Goal: Find specific page/section: Locate a particular part of the current website

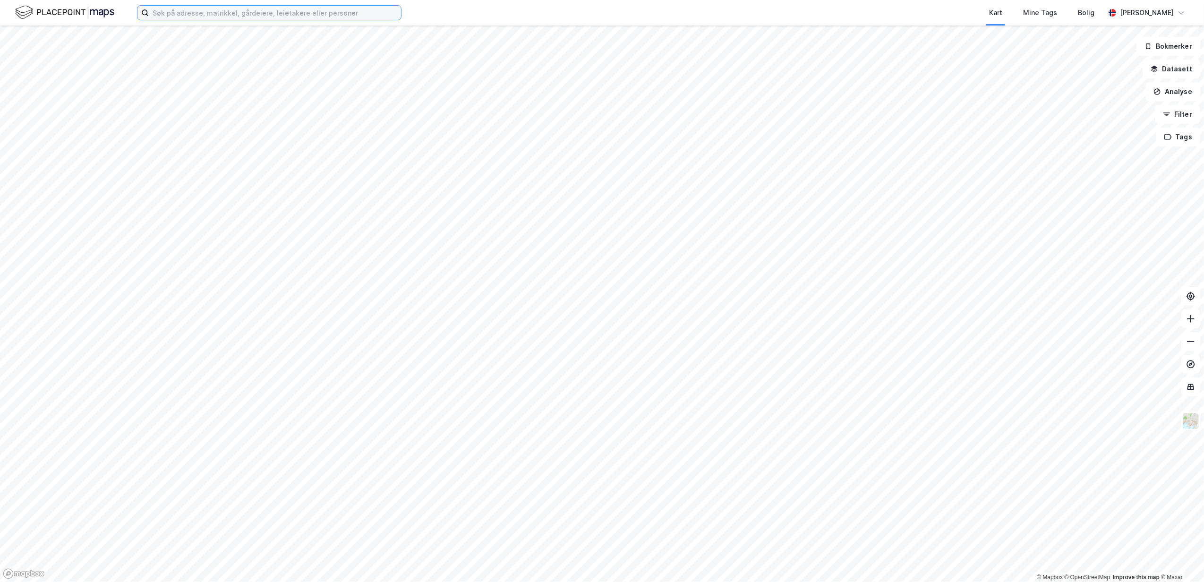
click at [177, 19] on input at bounding box center [275, 13] width 252 height 14
paste input "[STREET_ADDRESS]"
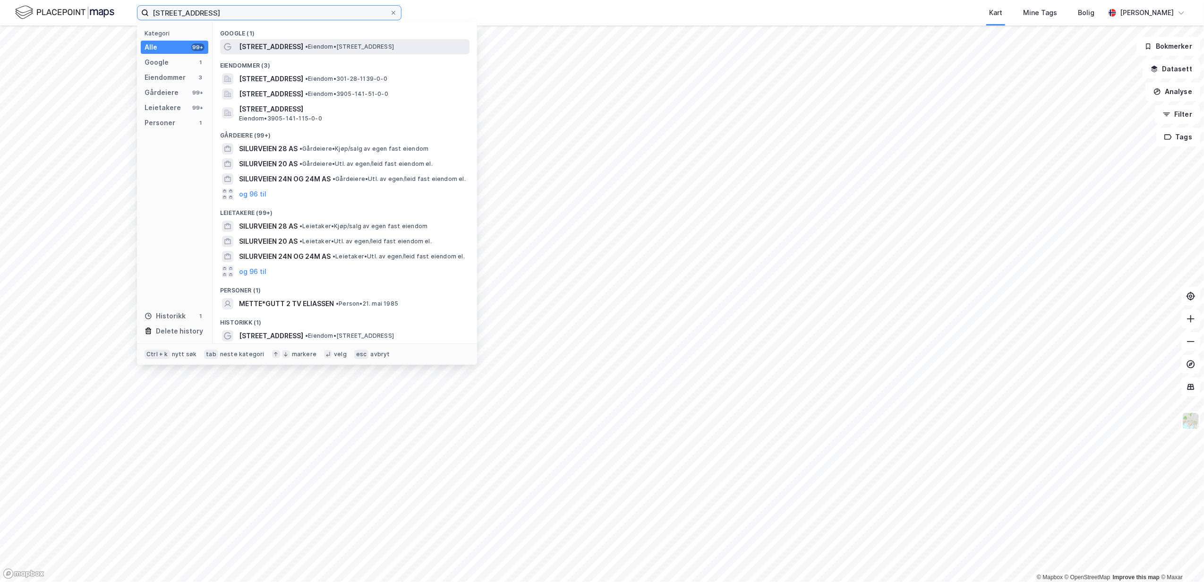
type input "[STREET_ADDRESS]"
click at [258, 43] on span "[STREET_ADDRESS]" at bounding box center [271, 46] width 64 height 11
